Goal: Find contact information: Find contact information

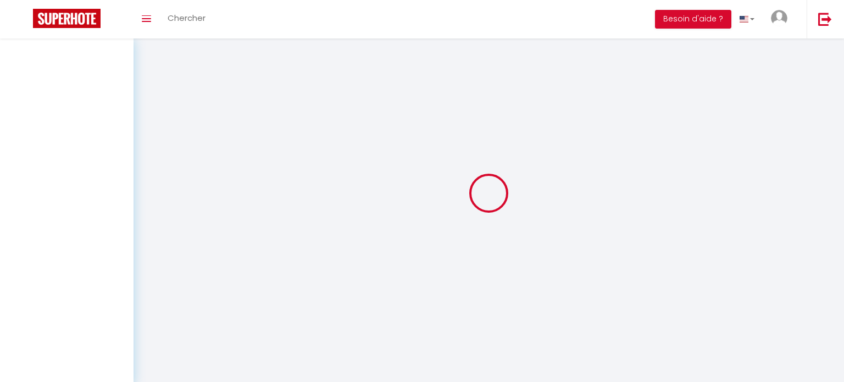
select select
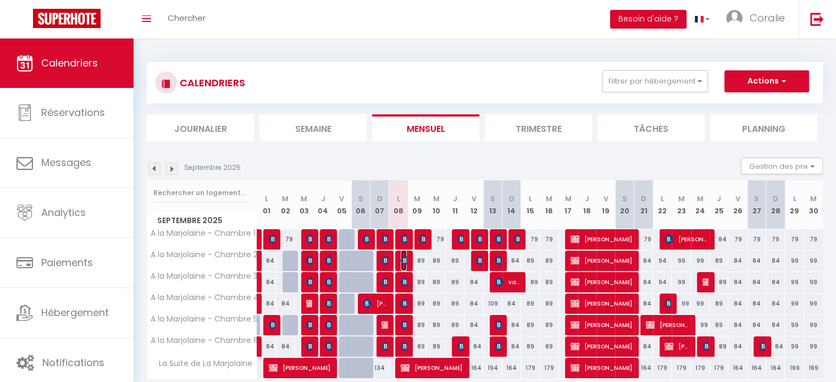
click at [403, 265] on span "[PERSON_NAME]" at bounding box center [404, 260] width 6 height 21
select select "OK"
select select "KO"
select select "0"
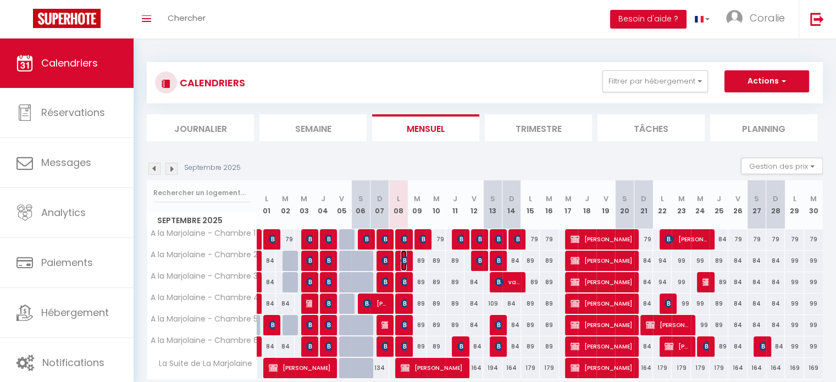
select select "1"
select select
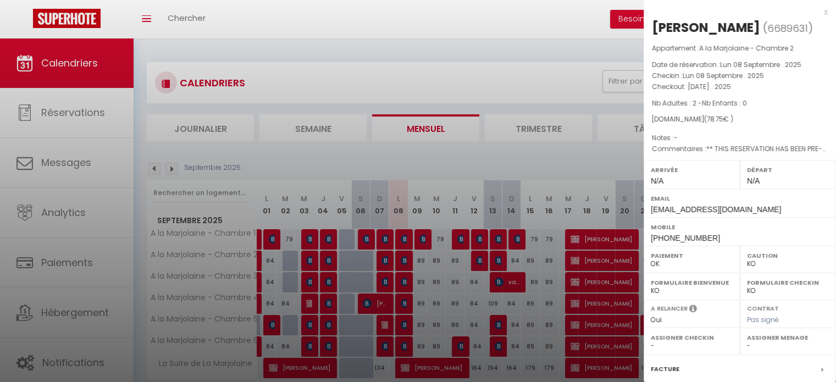
click at [818, 14] on div "x" at bounding box center [736, 11] width 184 height 13
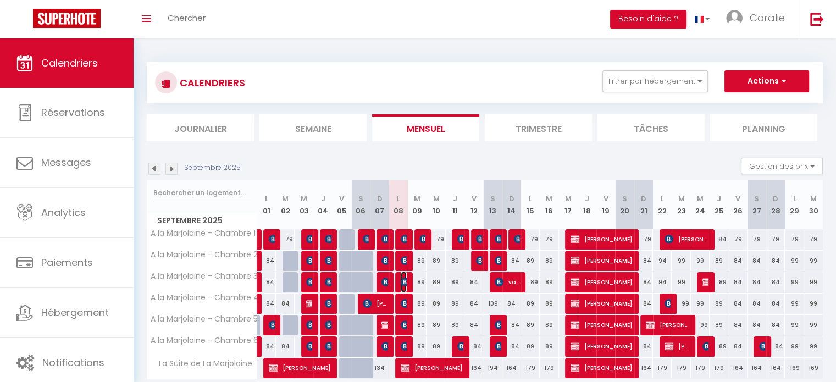
click at [404, 282] on img at bounding box center [405, 282] width 9 height 9
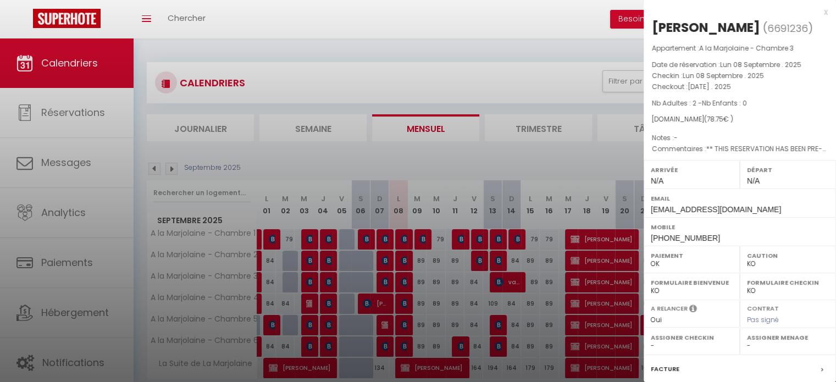
click at [814, 13] on div "x" at bounding box center [736, 11] width 184 height 13
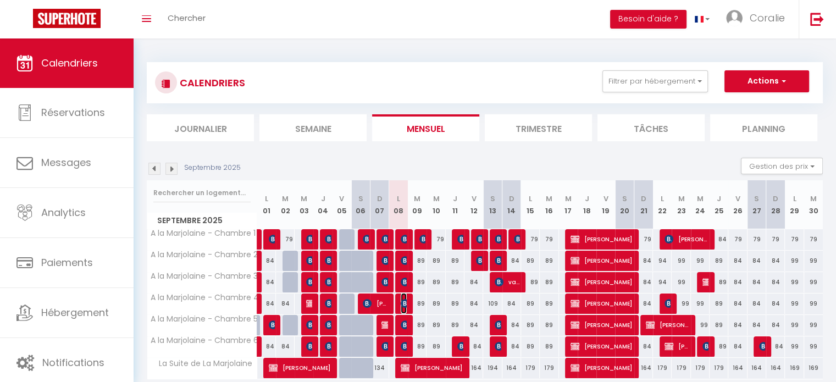
click at [401, 306] on img at bounding box center [405, 303] width 9 height 9
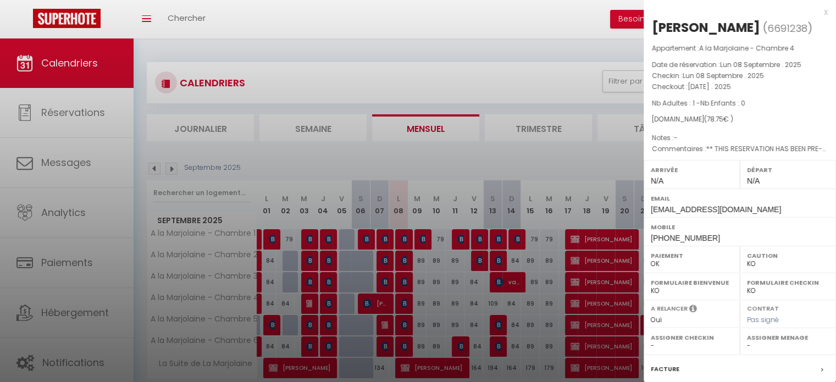
click at [817, 14] on div "x" at bounding box center [736, 11] width 184 height 13
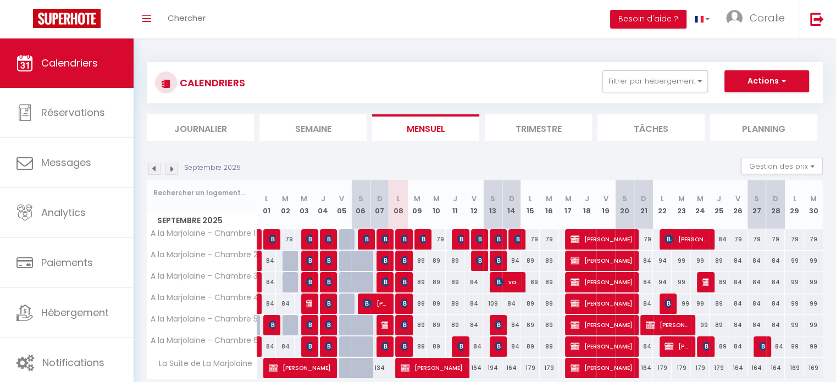
click at [407, 327] on div at bounding box center [404, 325] width 19 height 21
click at [402, 326] on img at bounding box center [405, 324] width 9 height 9
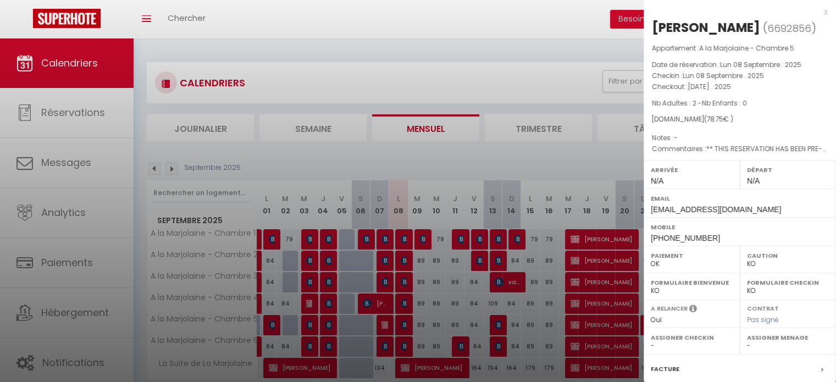
click at [817, 16] on div "x" at bounding box center [736, 11] width 184 height 13
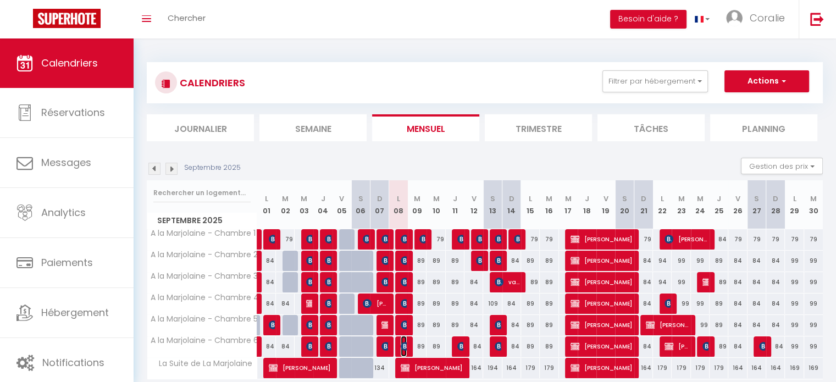
click at [402, 348] on img at bounding box center [405, 346] width 9 height 9
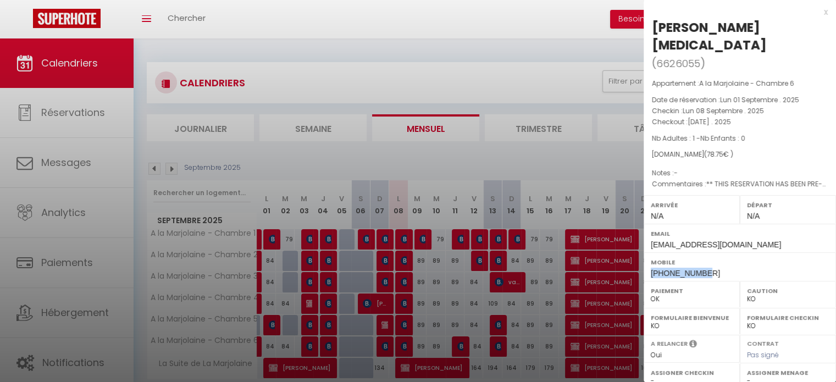
drag, startPoint x: 701, startPoint y: 235, endPoint x: 648, endPoint y: 236, distance: 52.8
click at [648, 252] on div "Mobile [PHONE_NUMBER]" at bounding box center [740, 266] width 192 height 29
click at [403, 345] on div at bounding box center [418, 191] width 836 height 382
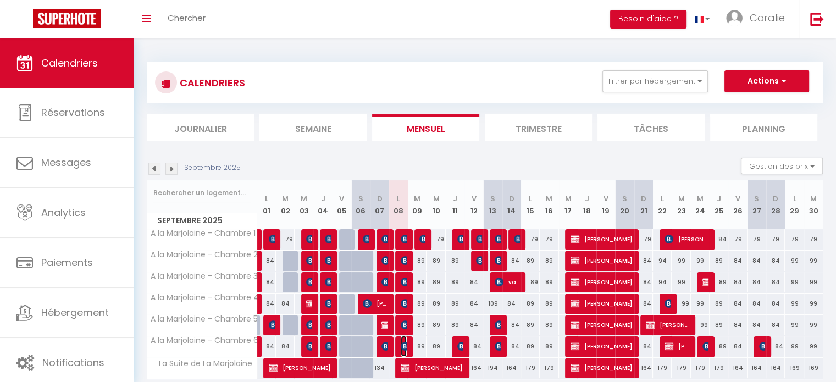
click at [403, 345] on img at bounding box center [405, 346] width 9 height 9
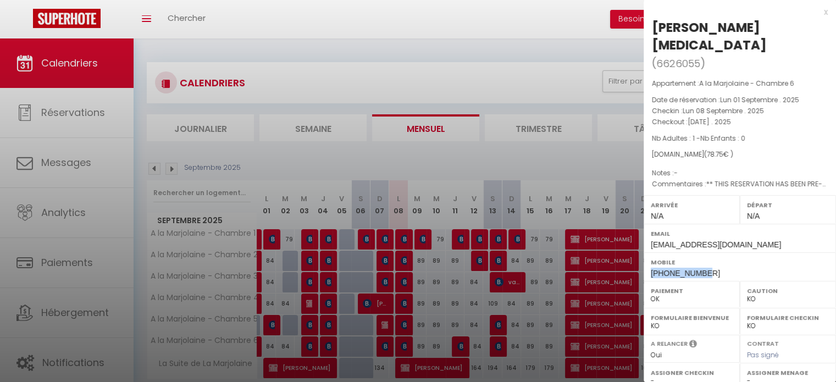
drag, startPoint x: 701, startPoint y: 236, endPoint x: 647, endPoint y: 239, distance: 53.4
click at [647, 252] on div "Mobile [PHONE_NUMBER]" at bounding box center [740, 266] width 192 height 29
click at [670, 269] on span "[PHONE_NUMBER]" at bounding box center [685, 273] width 69 height 9
drag, startPoint x: 701, startPoint y: 237, endPoint x: 652, endPoint y: 239, distance: 49.0
click at [652, 269] on span "[PHONE_NUMBER]" at bounding box center [685, 273] width 69 height 9
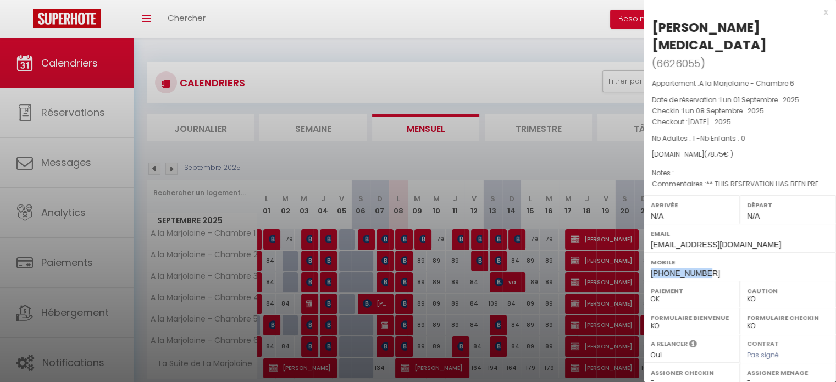
copy span "[PHONE_NUMBER]"
